Goal: Information Seeking & Learning: Learn about a topic

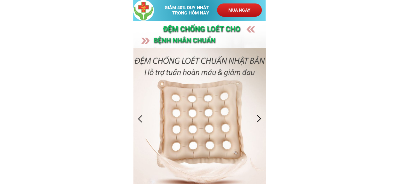
click at [226, 31] on h3 "ĐỆM CHỐNG Loét cho" at bounding box center [227, 30] width 129 height 12
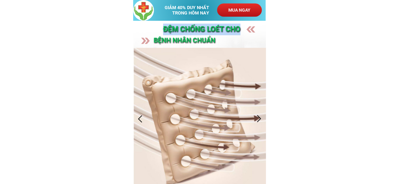
click at [226, 31] on h3 "ĐỆM CHỐNG Loét cho" at bounding box center [227, 30] width 129 height 12
copy h3 "ĐỆM CHỐNG Loét cho"
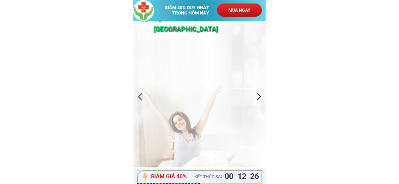
scroll to position [32, 0]
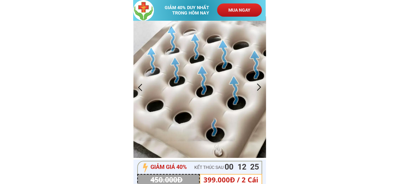
click at [259, 83] on div at bounding box center [259, 87] width 10 height 10
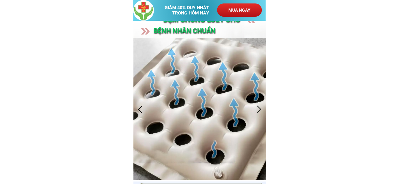
scroll to position [0, 0]
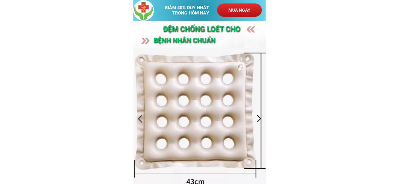
click at [261, 119] on div at bounding box center [259, 119] width 10 height 10
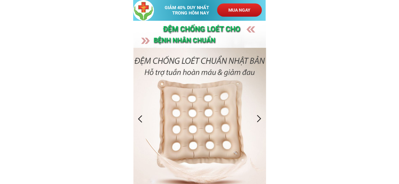
click at [259, 119] on div at bounding box center [259, 119] width 10 height 10
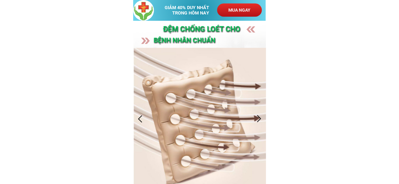
click at [259, 119] on div at bounding box center [259, 119] width 10 height 10
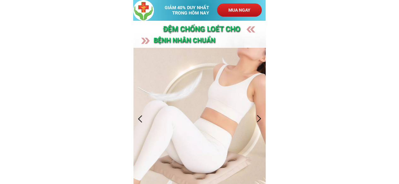
click at [259, 119] on div at bounding box center [259, 119] width 10 height 10
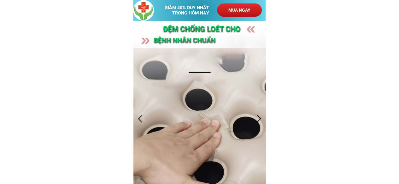
click at [259, 119] on div at bounding box center [259, 119] width 10 height 10
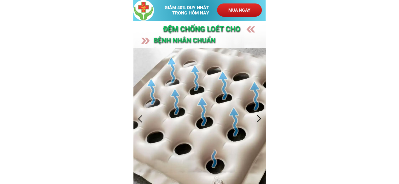
click at [259, 119] on div at bounding box center [259, 119] width 10 height 10
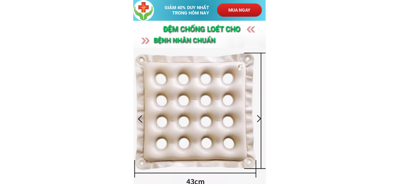
click at [259, 119] on div at bounding box center [259, 119] width 10 height 10
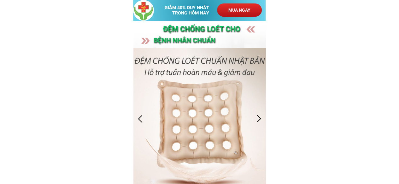
click at [259, 119] on div at bounding box center [259, 119] width 10 height 10
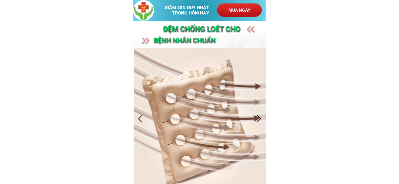
click at [259, 119] on div at bounding box center [259, 119] width 10 height 10
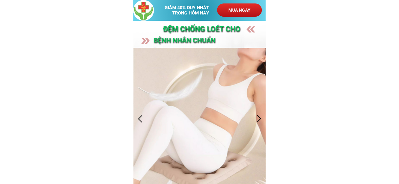
click at [257, 114] on div at bounding box center [259, 119] width 10 height 10
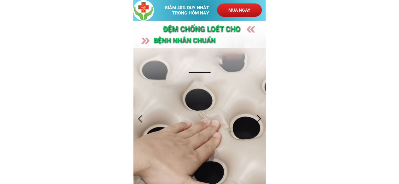
click at [257, 114] on div at bounding box center [259, 119] width 10 height 10
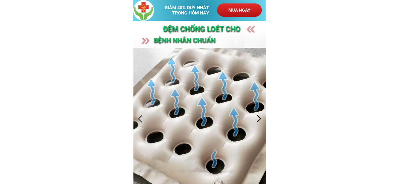
click at [257, 114] on div at bounding box center [259, 119] width 10 height 10
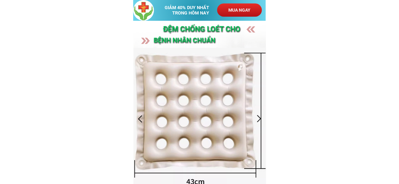
click at [257, 114] on div at bounding box center [259, 119] width 10 height 10
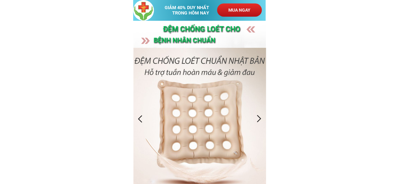
click at [257, 114] on div at bounding box center [259, 119] width 10 height 10
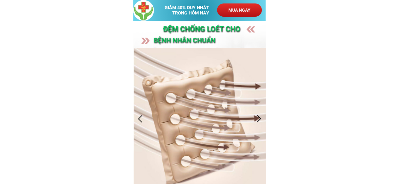
click at [257, 114] on div at bounding box center [259, 119] width 10 height 10
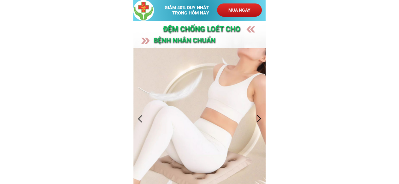
click at [257, 114] on div at bounding box center [259, 119] width 10 height 10
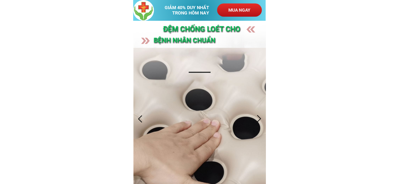
click at [257, 114] on div at bounding box center [259, 119] width 10 height 10
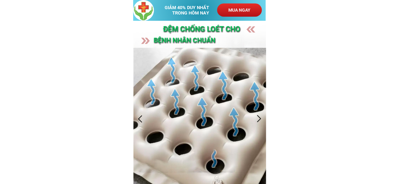
click at [257, 114] on div at bounding box center [259, 119] width 10 height 10
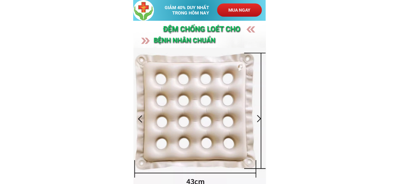
click at [257, 114] on div at bounding box center [259, 119] width 10 height 10
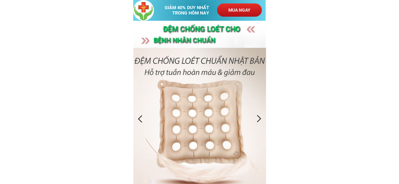
click at [257, 114] on div at bounding box center [259, 119] width 10 height 10
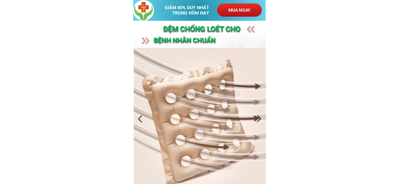
click at [257, 114] on div at bounding box center [259, 119] width 10 height 10
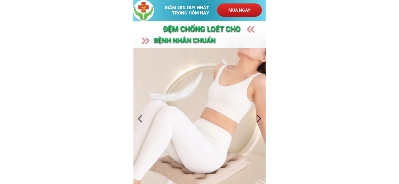
click at [257, 114] on div at bounding box center [259, 119] width 10 height 10
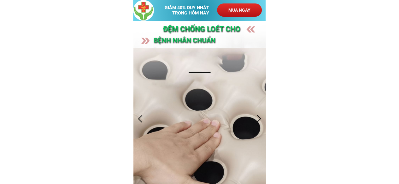
click at [257, 114] on div at bounding box center [259, 119] width 10 height 10
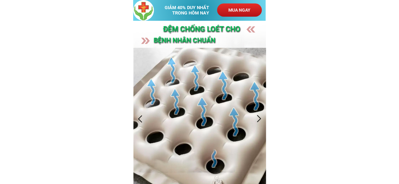
scroll to position [32, 0]
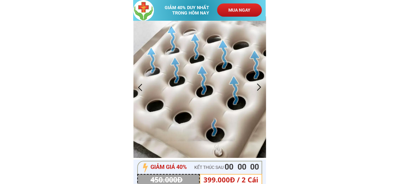
click at [260, 88] on div at bounding box center [259, 87] width 10 height 10
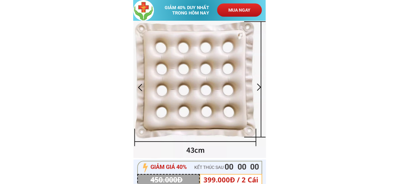
click at [260, 88] on div at bounding box center [259, 87] width 10 height 10
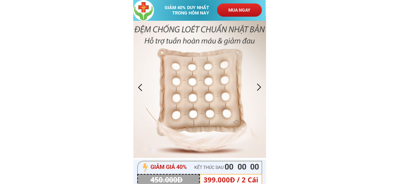
click at [260, 88] on div at bounding box center [259, 87] width 10 height 10
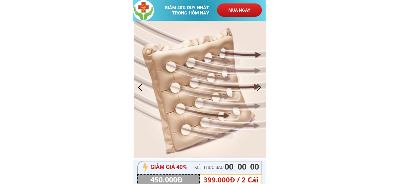
click at [260, 88] on div at bounding box center [259, 87] width 10 height 10
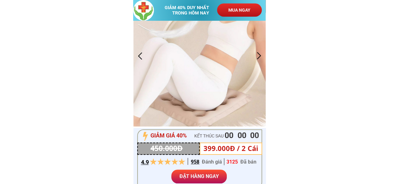
scroll to position [0, 0]
